Goal: Task Accomplishment & Management: Use online tool/utility

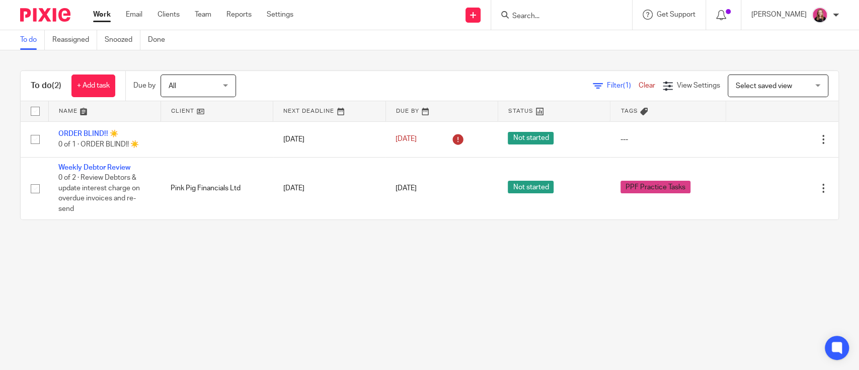
click at [568, 16] on input "Search" at bounding box center [556, 16] width 91 height 9
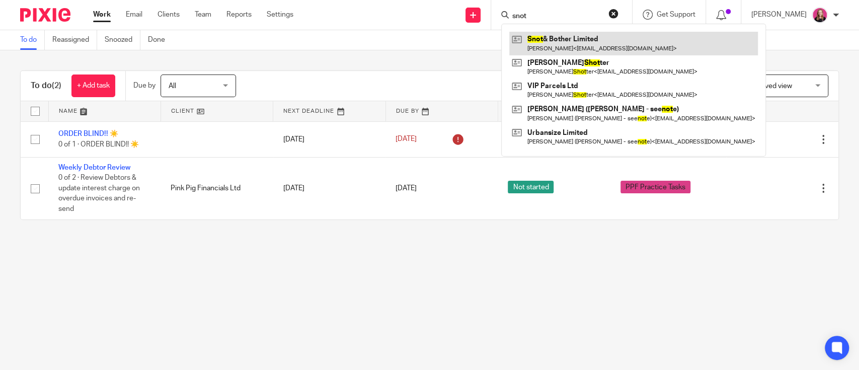
type input "snot"
click at [556, 43] on link at bounding box center [633, 43] width 249 height 23
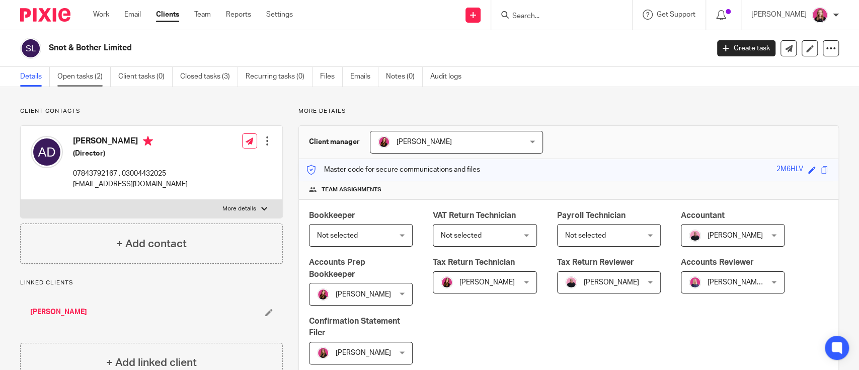
click at [88, 77] on link "Open tasks (2)" at bounding box center [83, 77] width 53 height 20
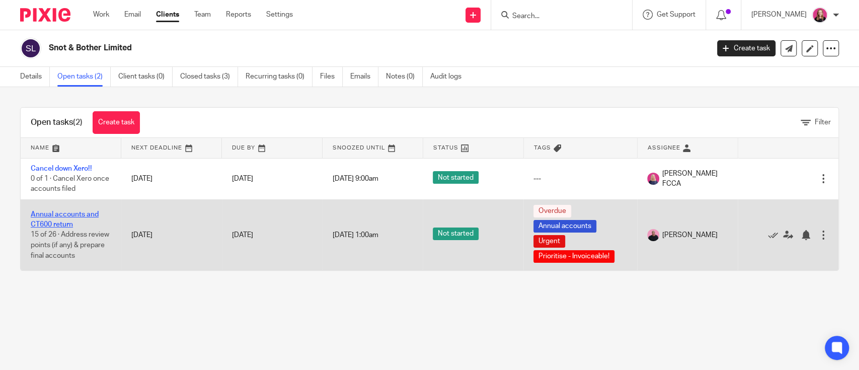
click at [87, 213] on link "Annual accounts and CT600 return" at bounding box center [65, 219] width 68 height 17
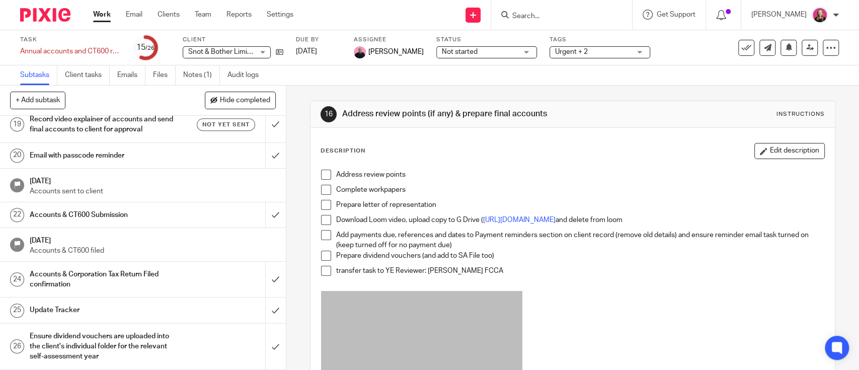
scroll to position [617, 0]
click at [233, 77] on link "Audit logs" at bounding box center [247, 75] width 39 height 20
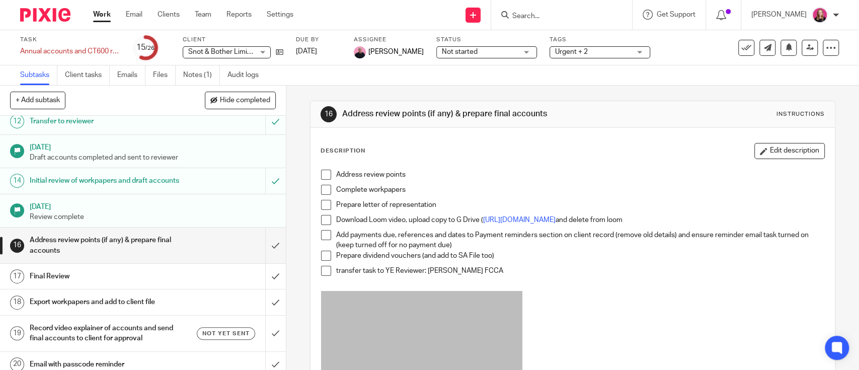
scroll to position [348, 0]
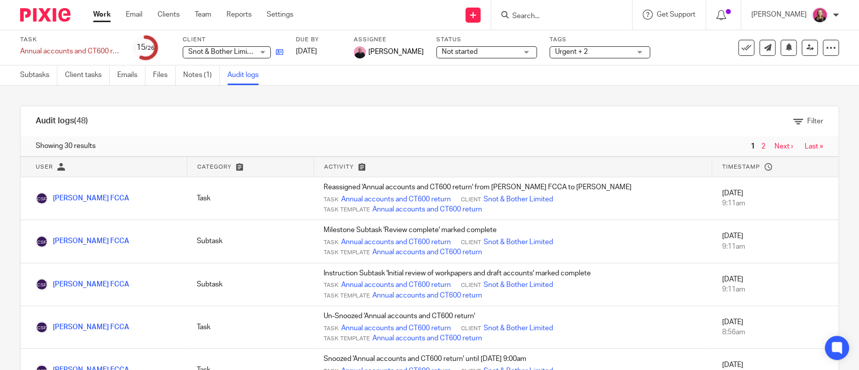
click at [273, 50] on link at bounding box center [277, 52] width 13 height 10
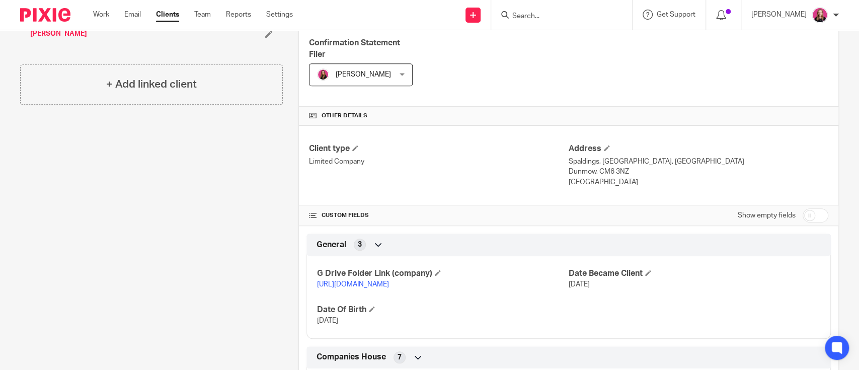
scroll to position [335, 0]
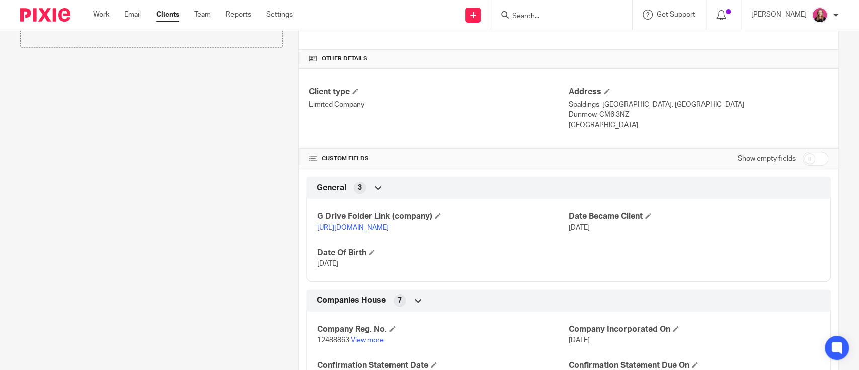
click at [380, 230] on link "https://drive.google.com/drive/folders/1HtOUZXtpzYh54etkP0p6GIH4sOo85Op1?usp=dr…" at bounding box center [353, 227] width 72 height 7
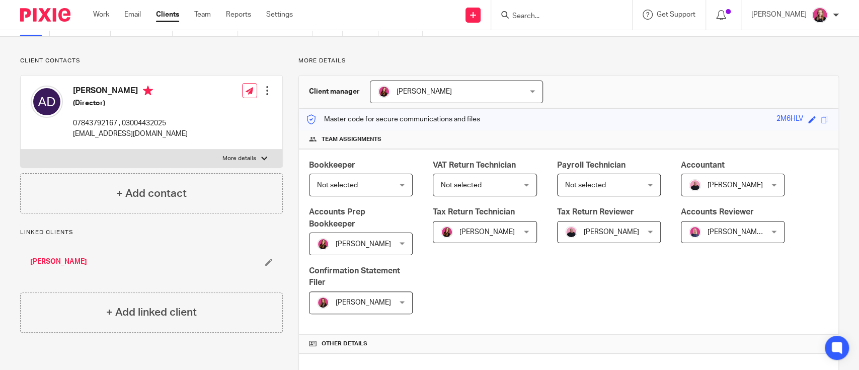
scroll to position [0, 0]
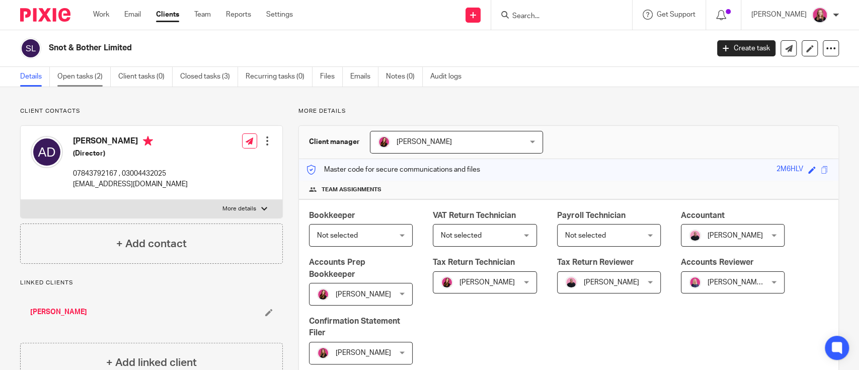
click at [100, 70] on link "Open tasks (2)" at bounding box center [83, 77] width 53 height 20
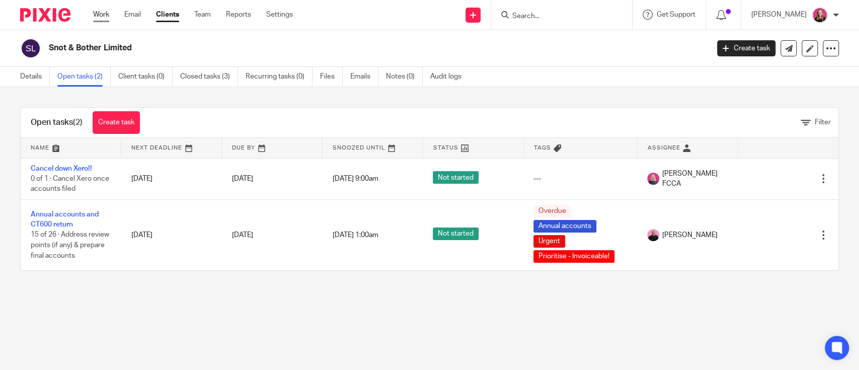
click at [99, 11] on link "Work" at bounding box center [101, 15] width 16 height 10
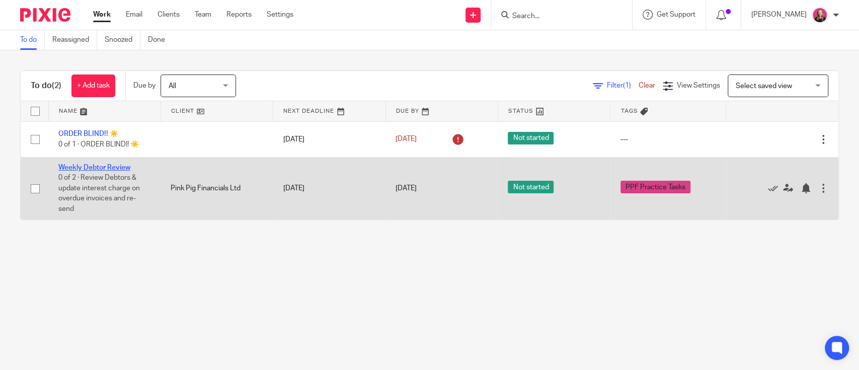
click at [127, 167] on link "Weekly Debtor Review" at bounding box center [94, 167] width 72 height 7
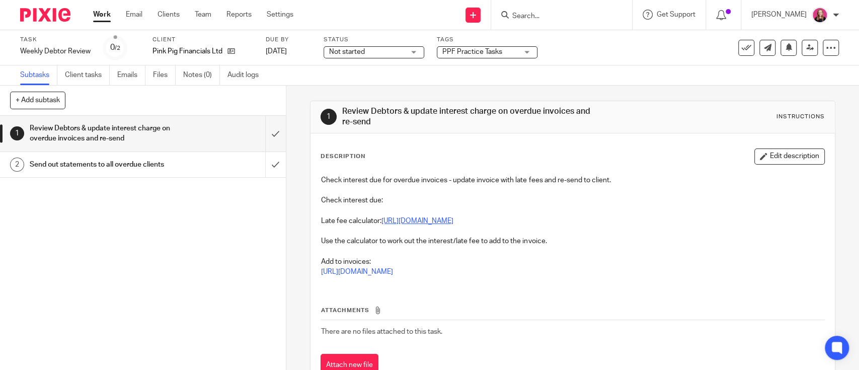
click at [422, 221] on link "[URL][DOMAIN_NAME]" at bounding box center [418, 220] width 72 height 7
